Goal: Information Seeking & Learning: Learn about a topic

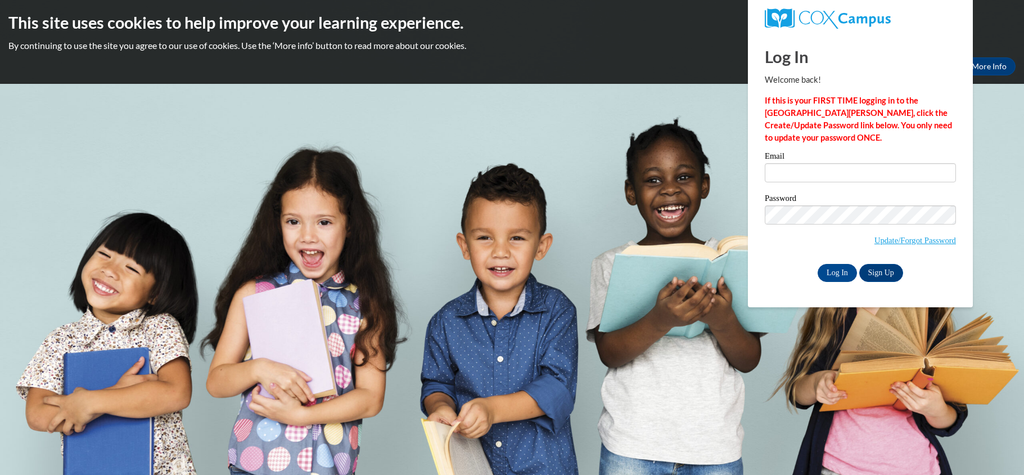
click at [823, 172] on input "Email" at bounding box center [860, 172] width 191 height 19
type input "[EMAIL_ADDRESS][DOMAIN_NAME]"
click at [823, 172] on input "nicholecrawley73@gmail.com" at bounding box center [860, 172] width 191 height 19
click at [837, 273] on input "Log In" at bounding box center [837, 273] width 39 height 18
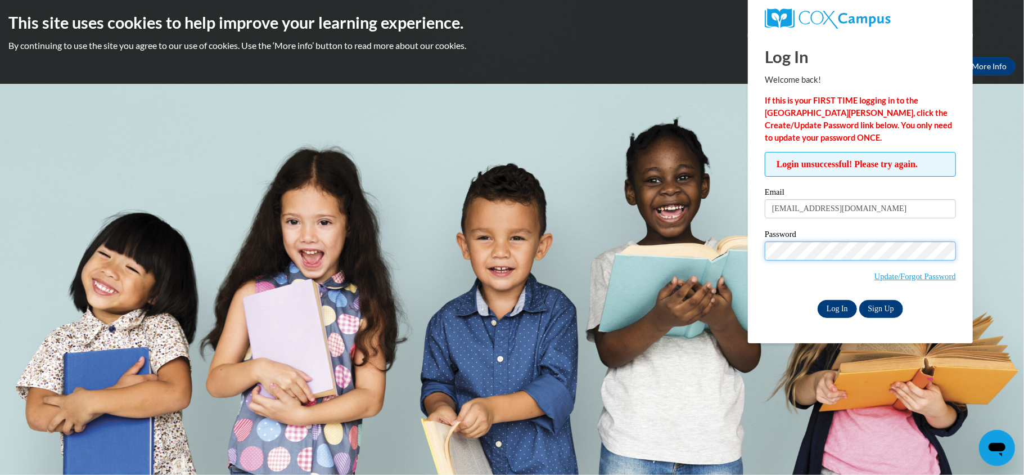
click at [841, 309] on input "Log In" at bounding box center [837, 309] width 39 height 18
click at [818, 300] on input "Log In" at bounding box center [837, 309] width 39 height 18
click at [941, 275] on link "Update/Forgot Password" at bounding box center [915, 276] width 82 height 9
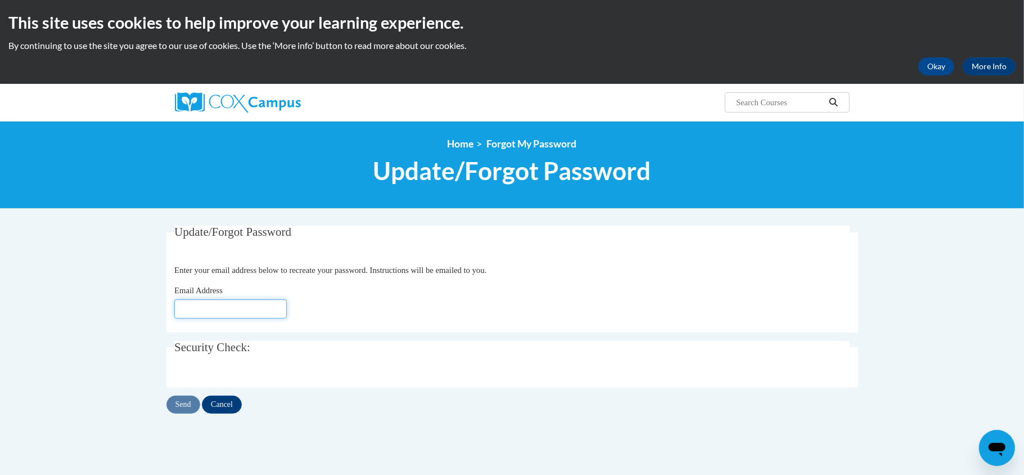
click at [218, 309] on input "Email Address" at bounding box center [230, 308] width 112 height 19
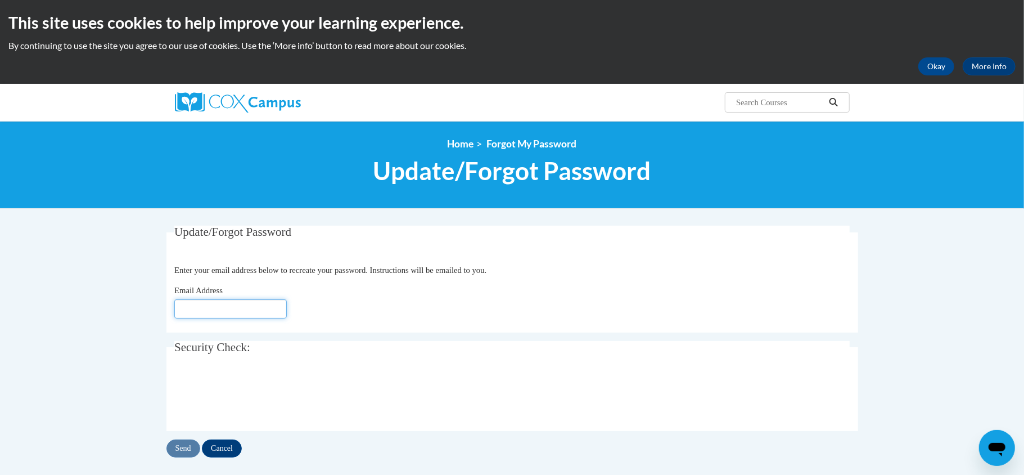
type input "[EMAIL_ADDRESS][DOMAIN_NAME]"
click at [183, 455] on input "Send" at bounding box center [183, 448] width 34 height 18
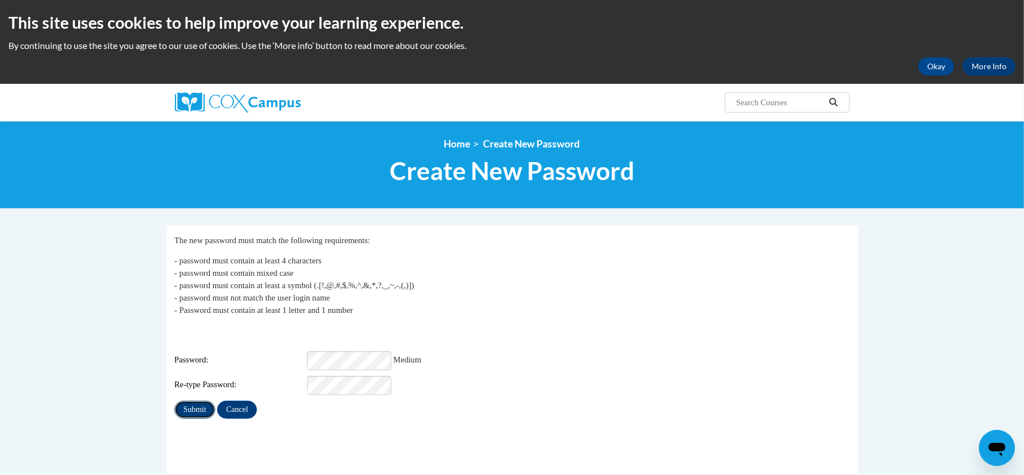
click at [201, 401] on input "Submit" at bounding box center [194, 409] width 40 height 18
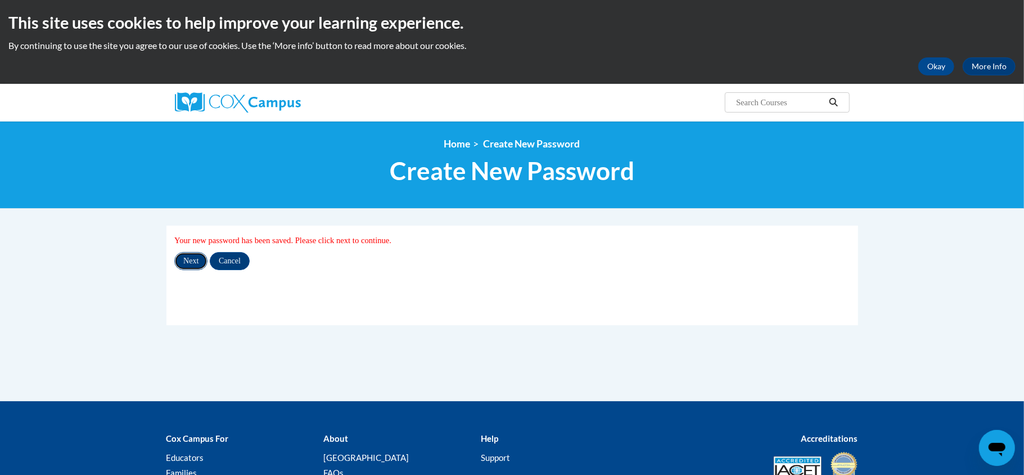
click at [191, 264] on input "Next" at bounding box center [190, 261] width 33 height 18
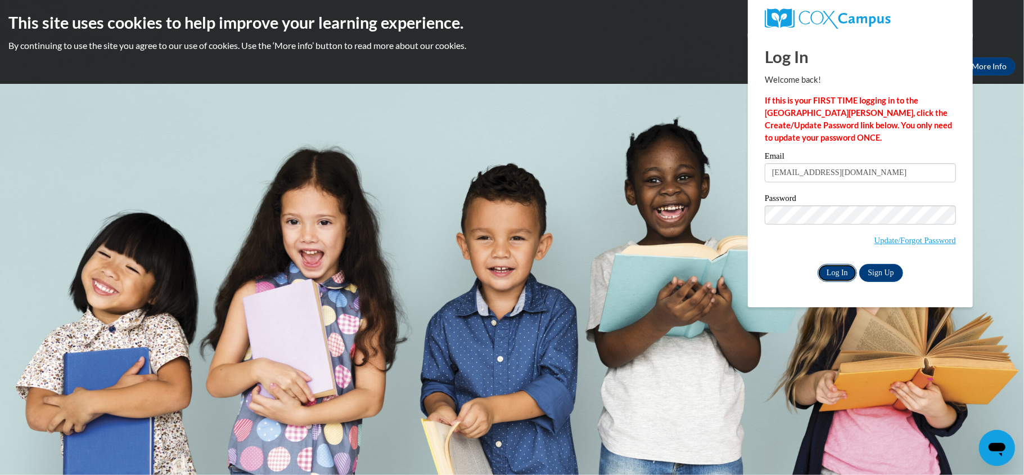
click at [825, 276] on input "Log In" at bounding box center [837, 273] width 39 height 18
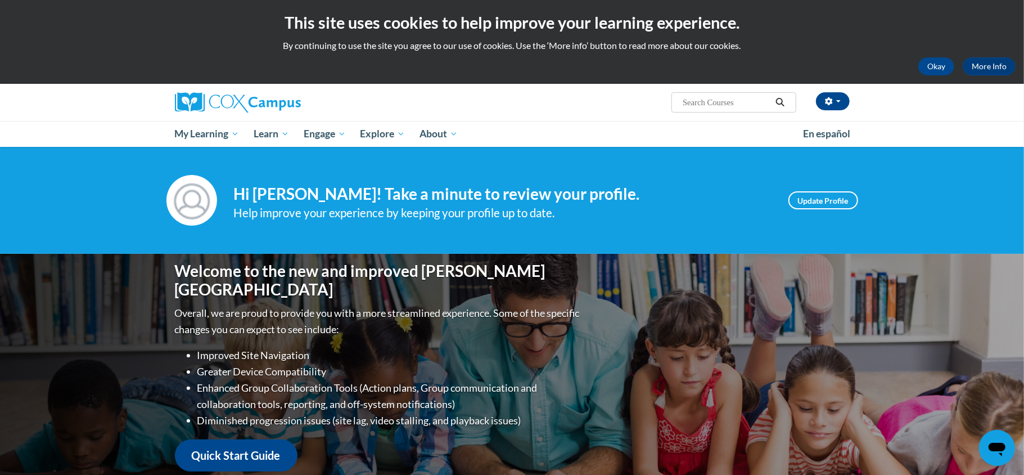
click at [702, 102] on input "Search..." at bounding box center [727, 102] width 90 height 13
type input "v"
type input "building world knowledge"
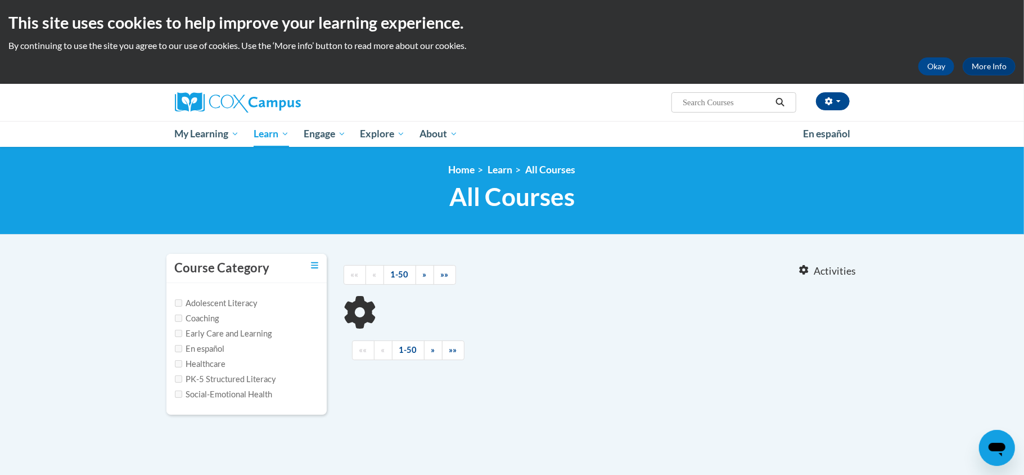
type input "building world knowledge"
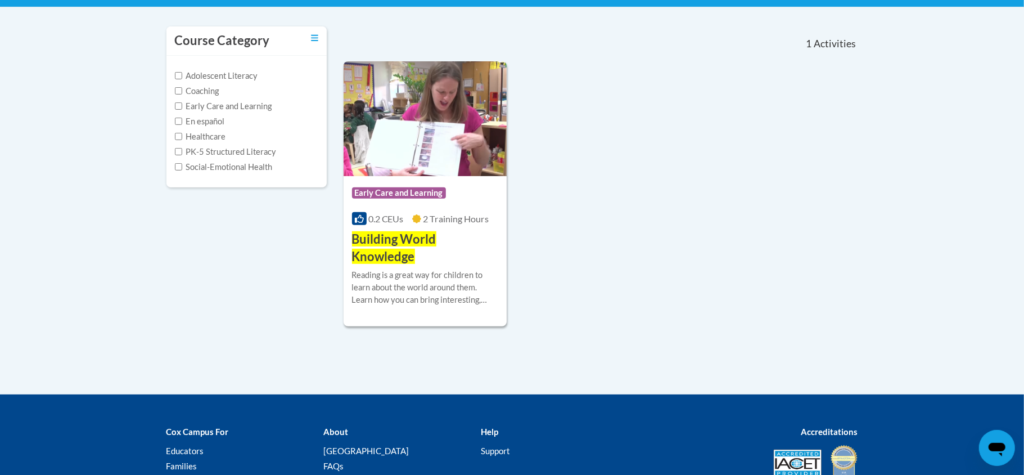
scroll to position [240, 0]
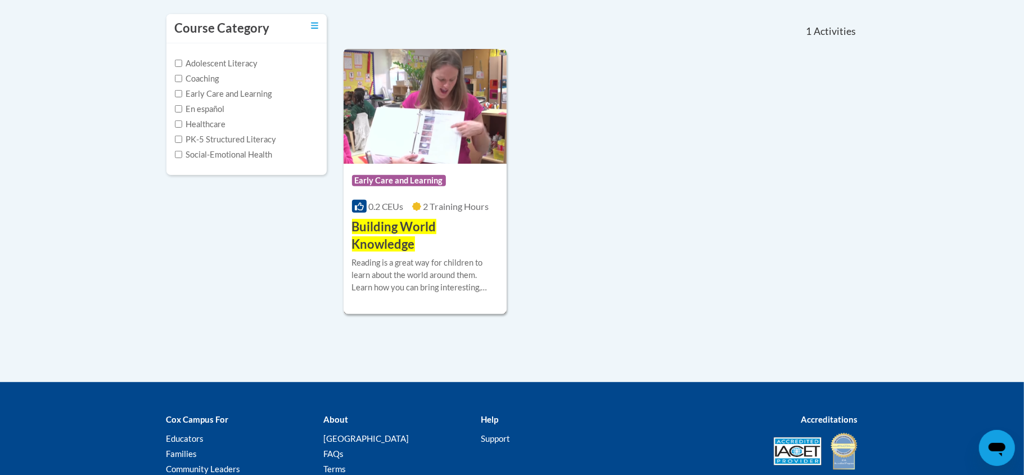
click at [369, 234] on h3 "Building World Knowledge" at bounding box center [425, 235] width 147 height 35
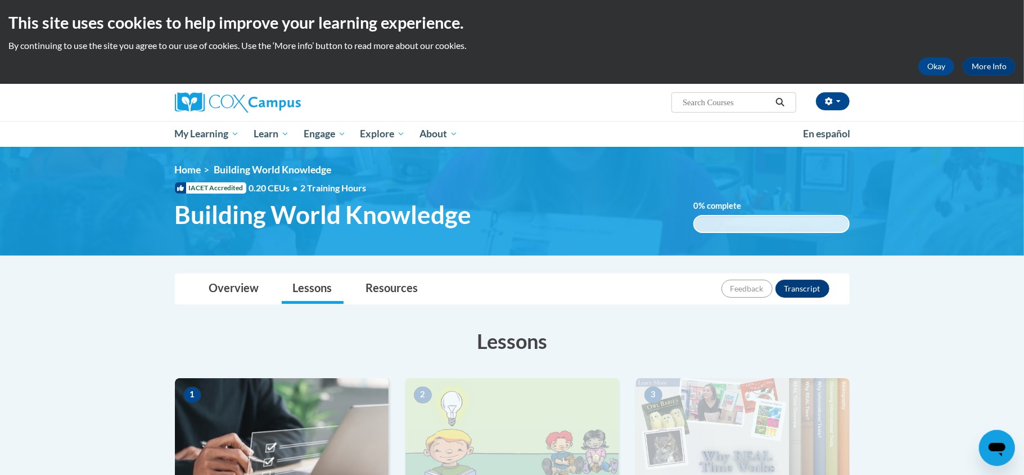
click at [288, 437] on img at bounding box center [282, 434] width 214 height 112
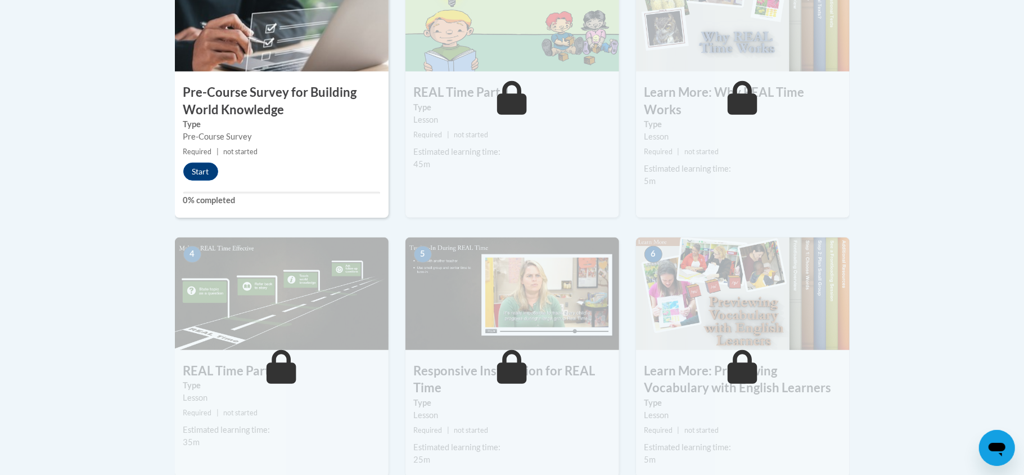
scroll to position [390, 0]
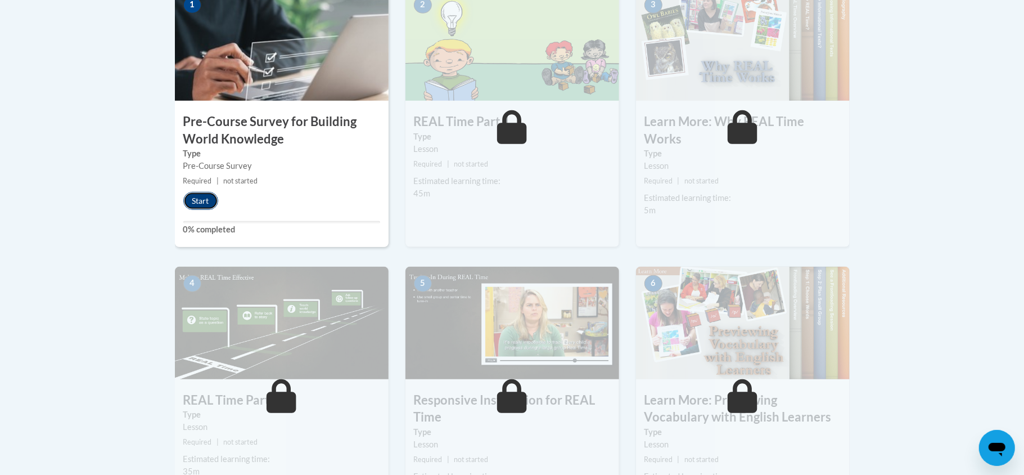
click at [207, 201] on button "Start" at bounding box center [200, 201] width 35 height 18
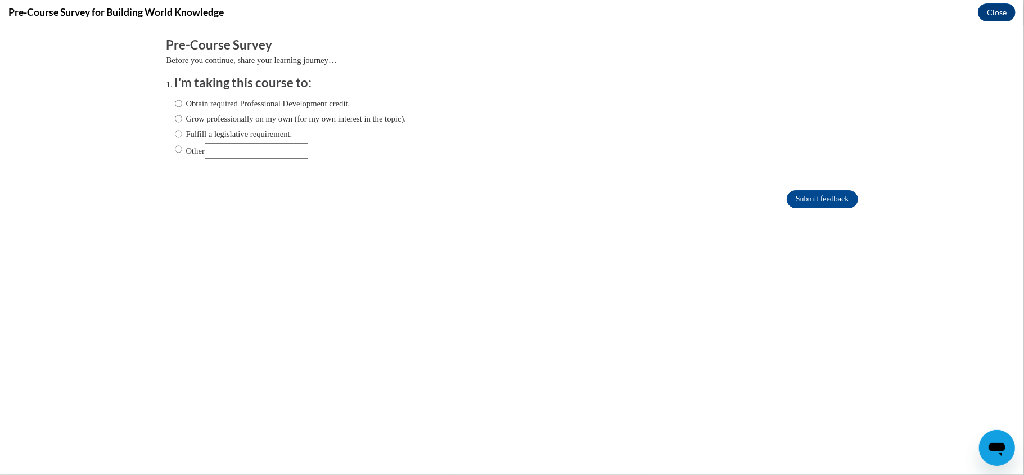
scroll to position [0, 0]
click at [180, 103] on input "Obtain required Professional Development credit." at bounding box center [178, 103] width 7 height 12
radio input "true"
click at [842, 206] on input "Submit feedback" at bounding box center [822, 198] width 71 height 18
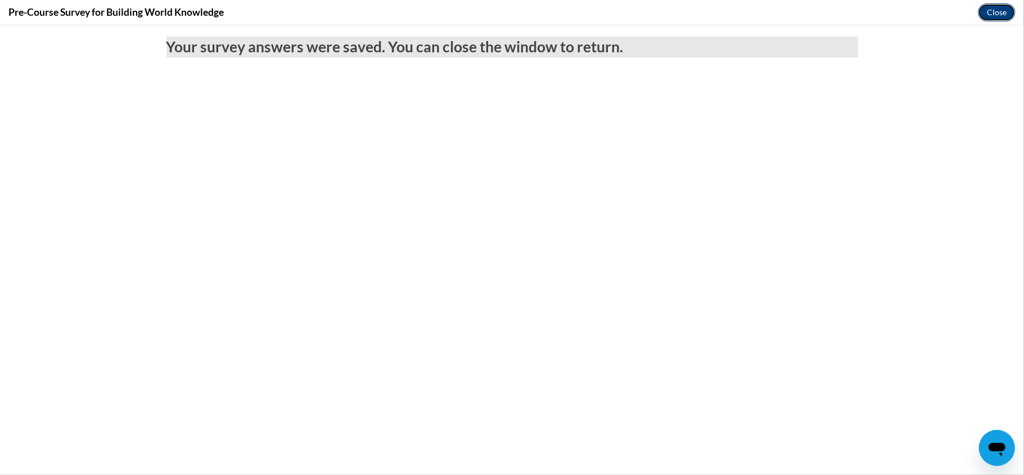
click at [1001, 10] on button "Close" at bounding box center [997, 12] width 38 height 18
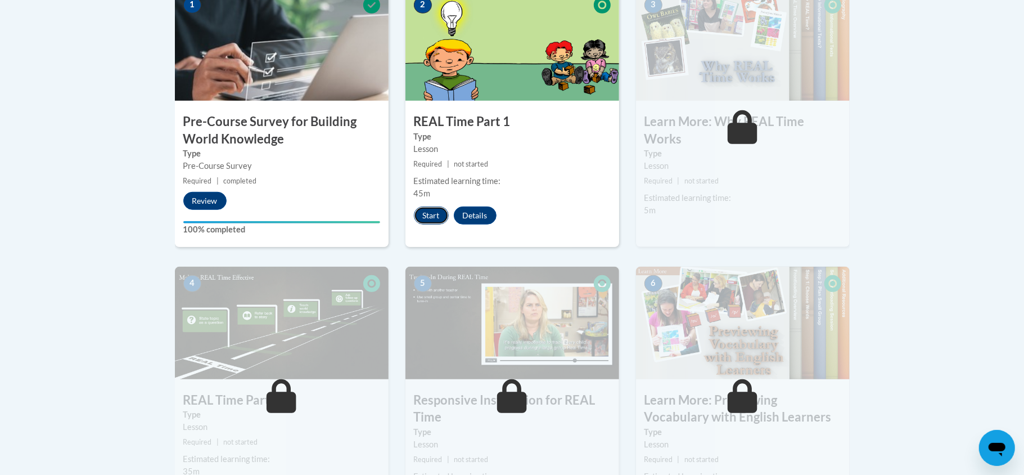
click at [433, 215] on button "Start" at bounding box center [431, 215] width 35 height 18
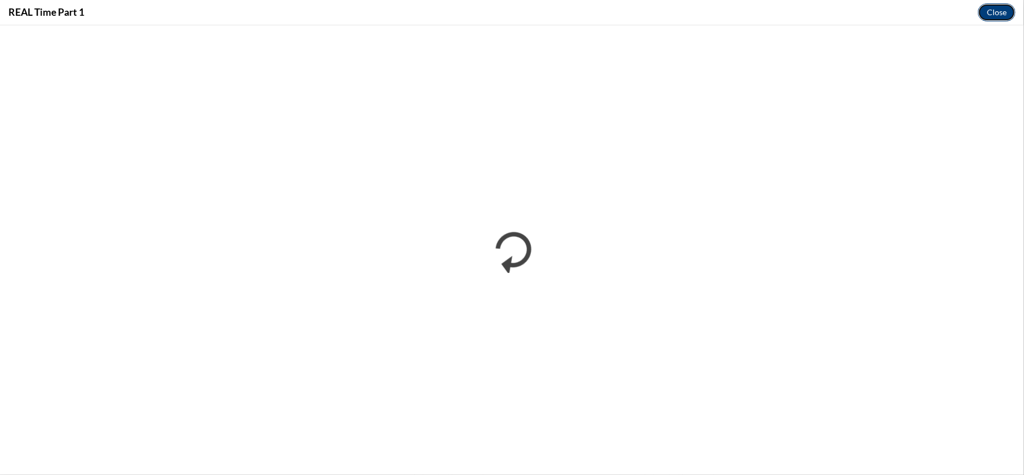
click at [1006, 19] on button "Close" at bounding box center [997, 12] width 38 height 18
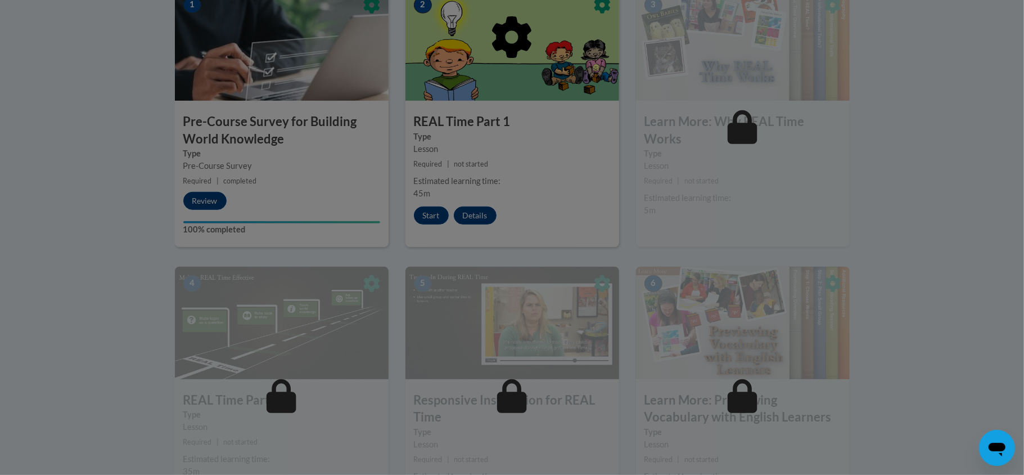
click at [437, 217] on div at bounding box center [512, 237] width 1024 height 475
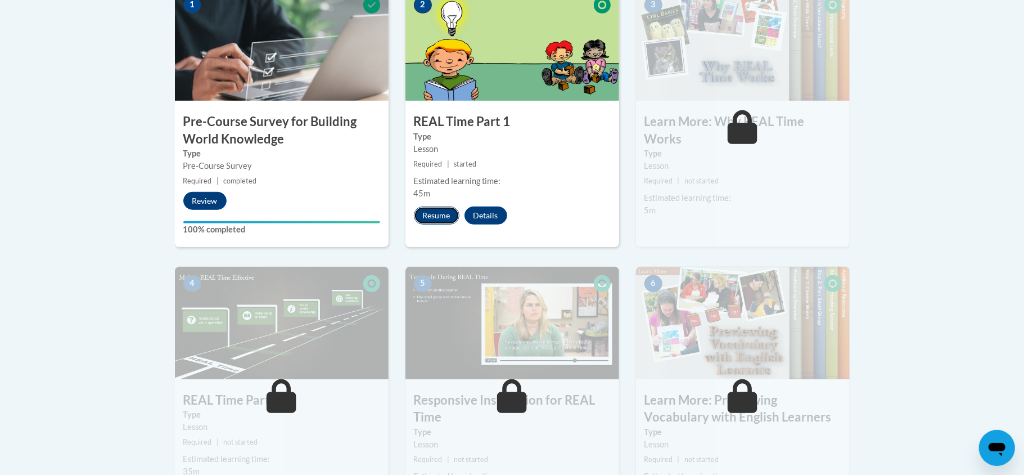
click at [437, 217] on button "Resume" at bounding box center [437, 215] width 46 height 18
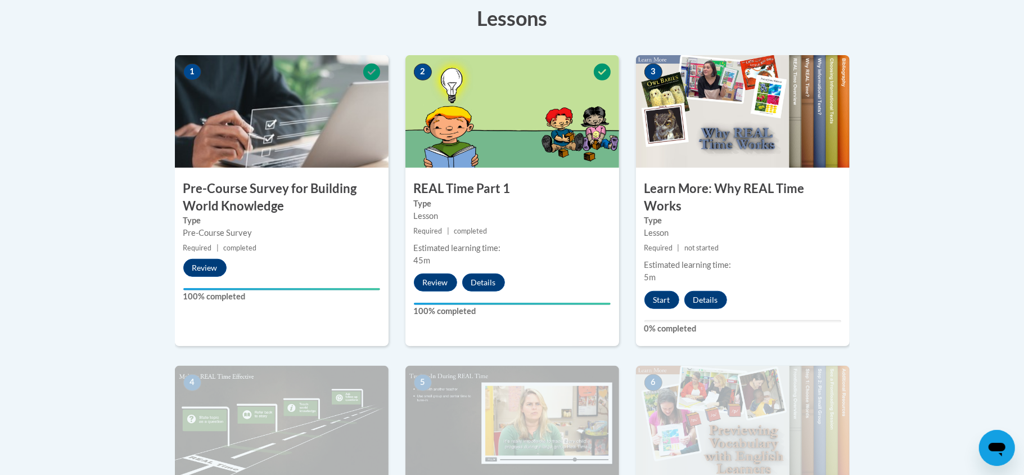
scroll to position [419, 0]
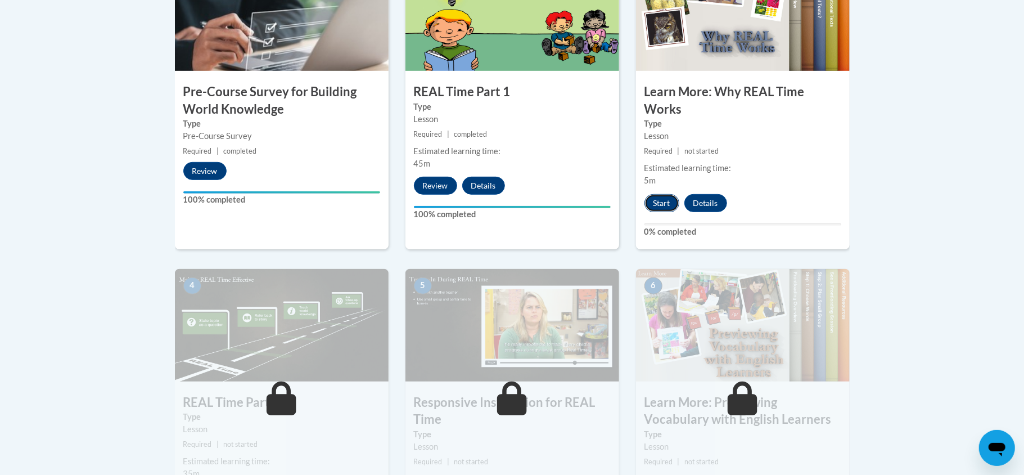
click at [662, 204] on button "Start" at bounding box center [661, 203] width 35 height 18
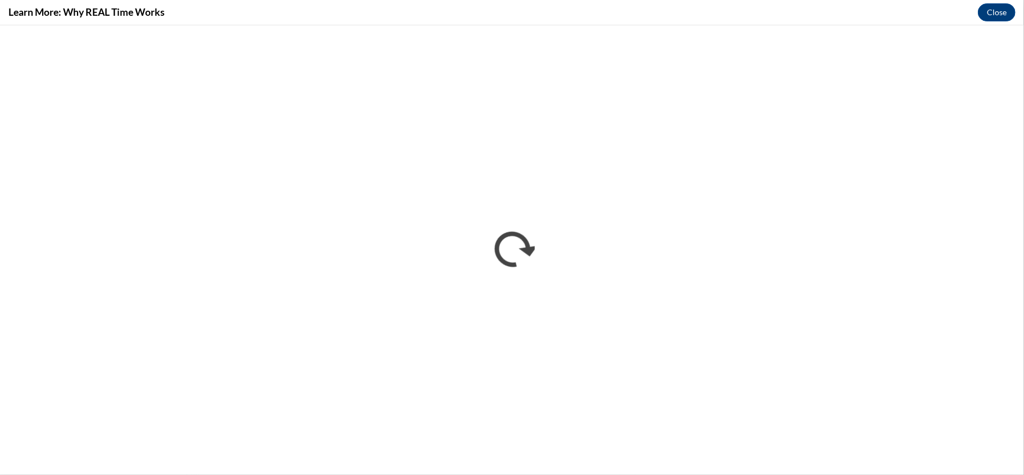
scroll to position [0, 0]
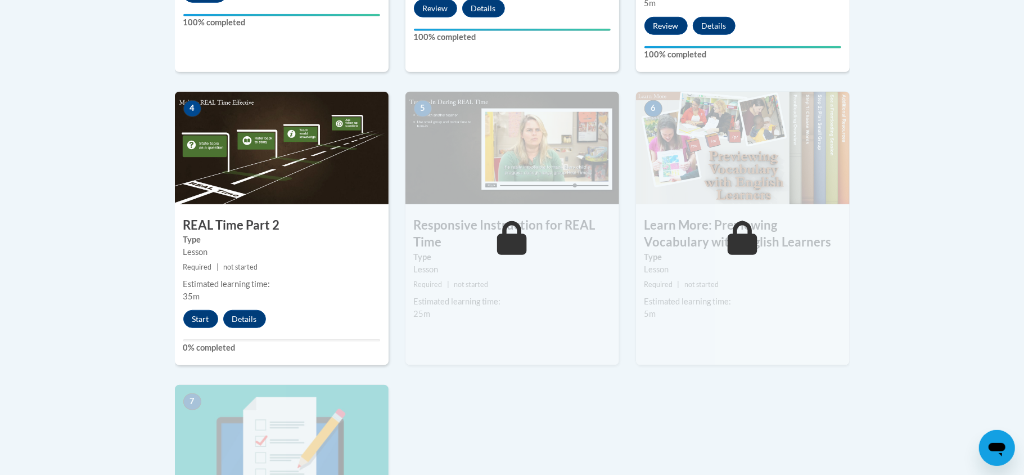
scroll to position [657, 0]
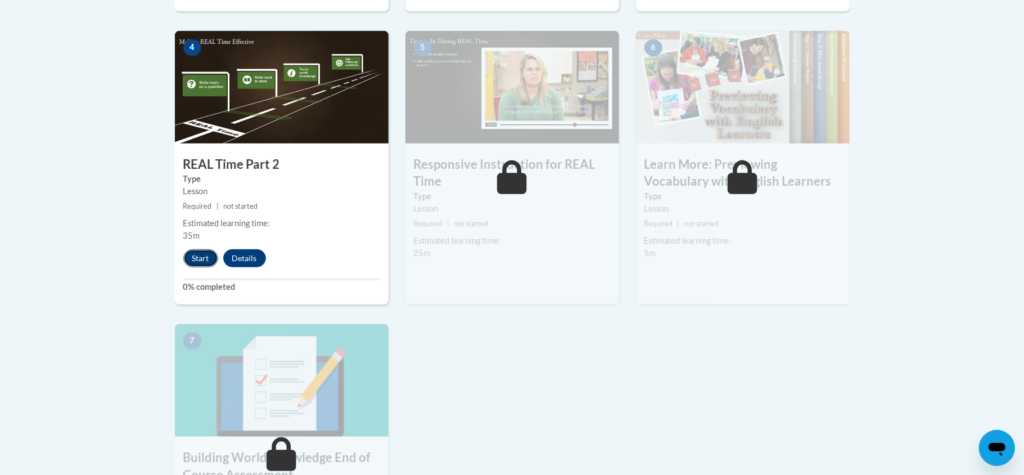
click at [209, 260] on button "Start" at bounding box center [200, 258] width 35 height 18
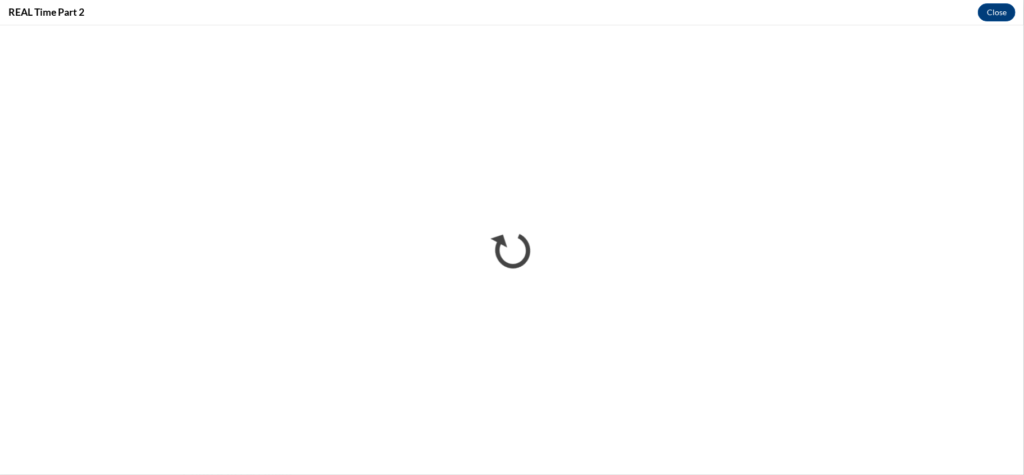
scroll to position [0, 0]
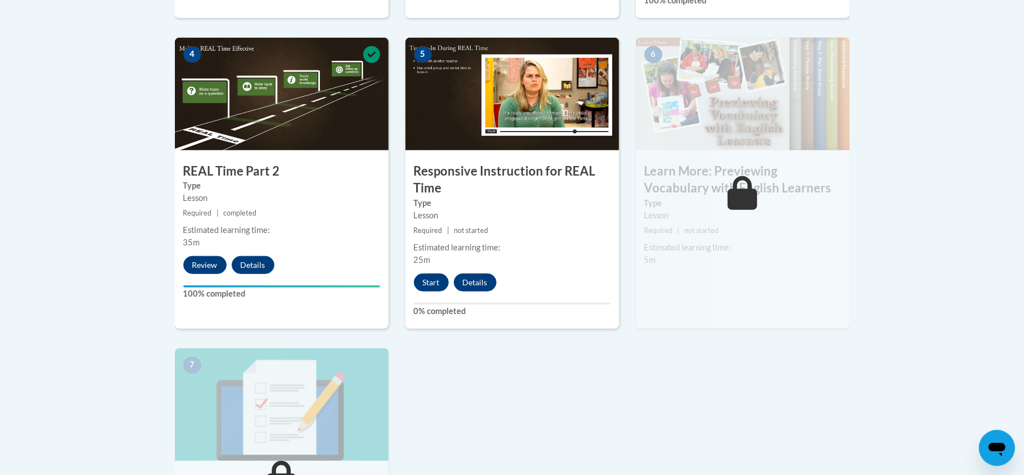
scroll to position [680, 0]
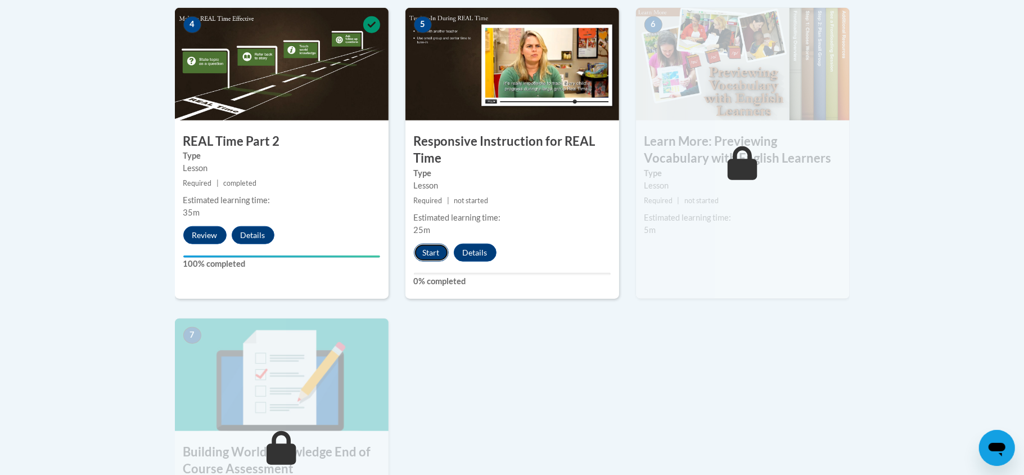
click at [434, 256] on button "Start" at bounding box center [431, 252] width 35 height 18
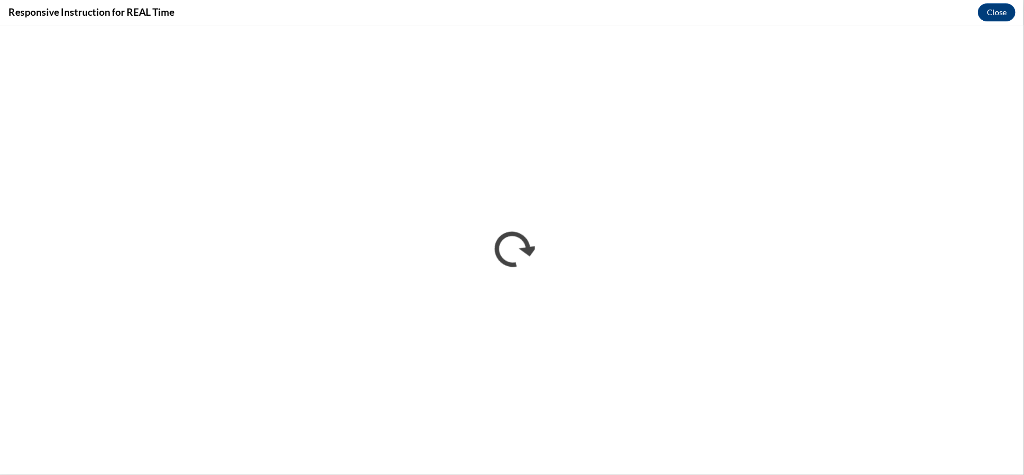
scroll to position [0, 0]
